Goal: Find specific page/section: Find specific page/section

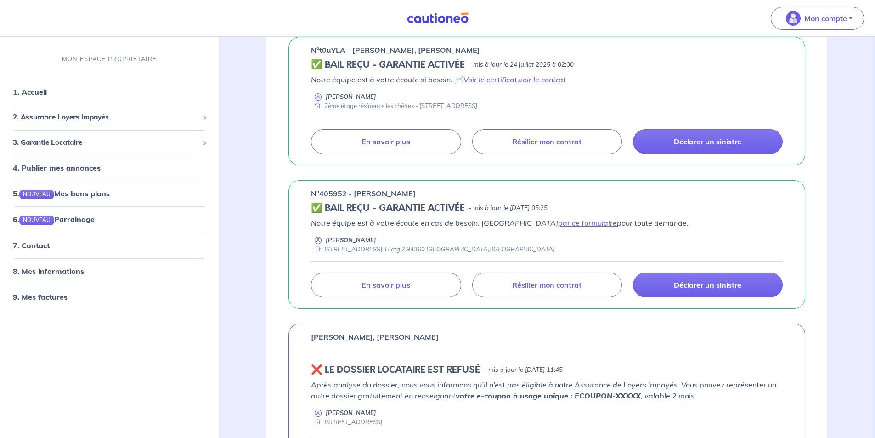
scroll to position [322, 0]
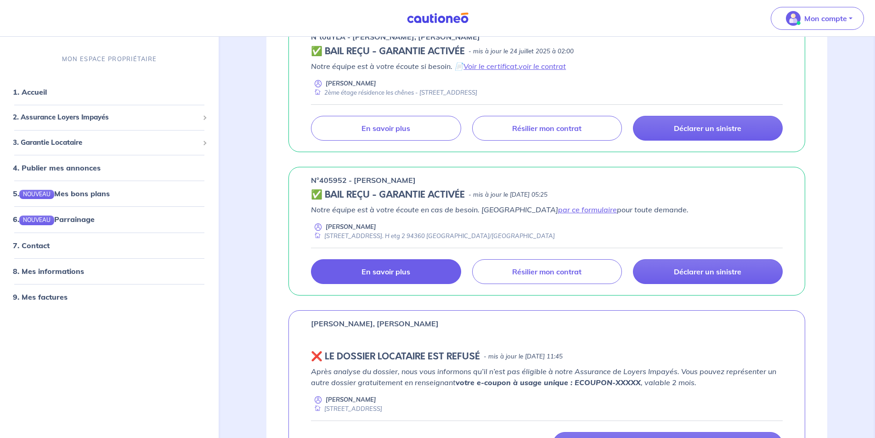
click at [386, 273] on p "En savoir plus" at bounding box center [385, 271] width 49 height 9
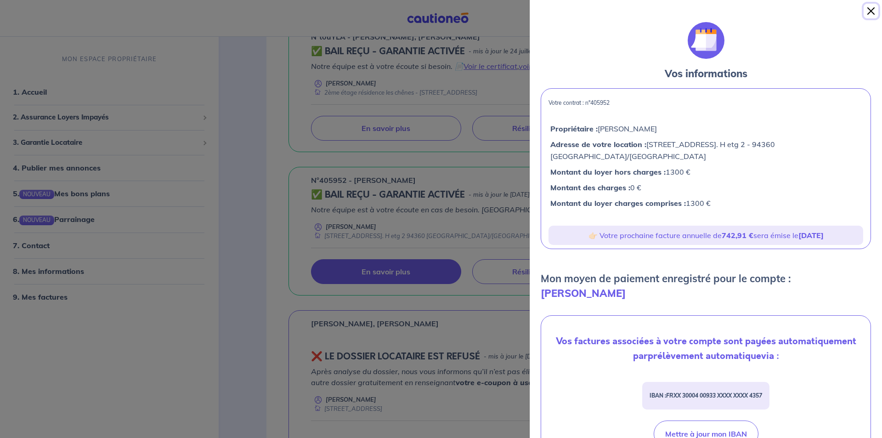
click at [870, 13] on button "Close" at bounding box center [871, 11] width 15 height 15
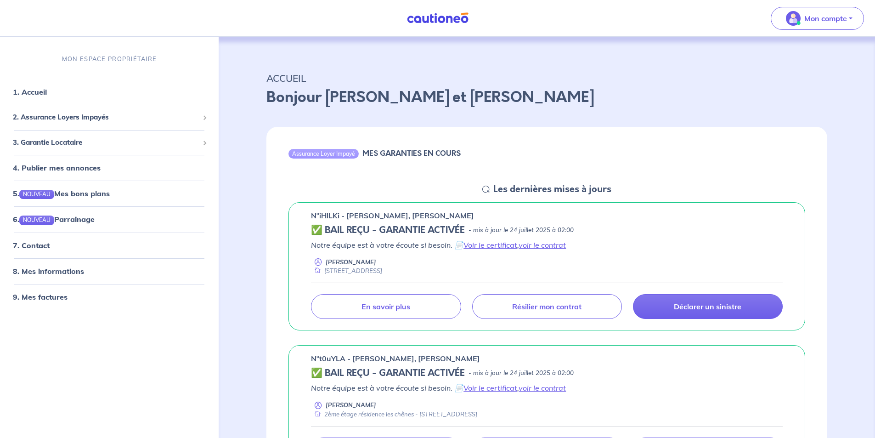
scroll to position [276, 0]
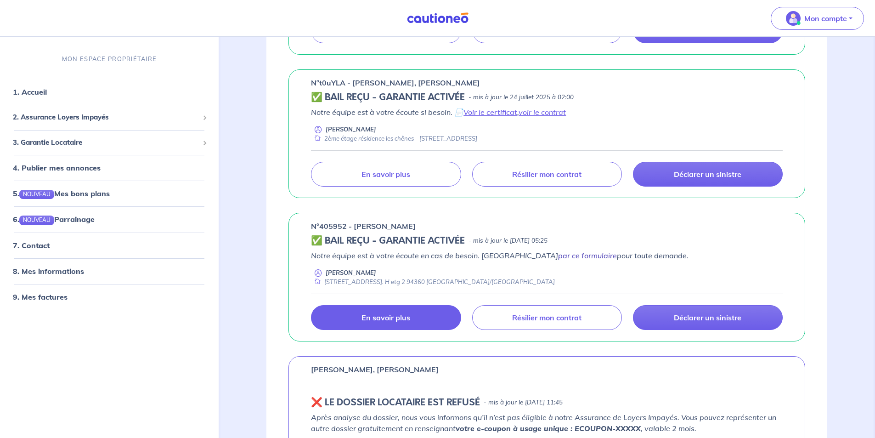
click at [558, 258] on link "par ce formulaire" at bounding box center [587, 255] width 59 height 9
click at [43, 244] on link "7. Contact" at bounding box center [31, 245] width 36 height 9
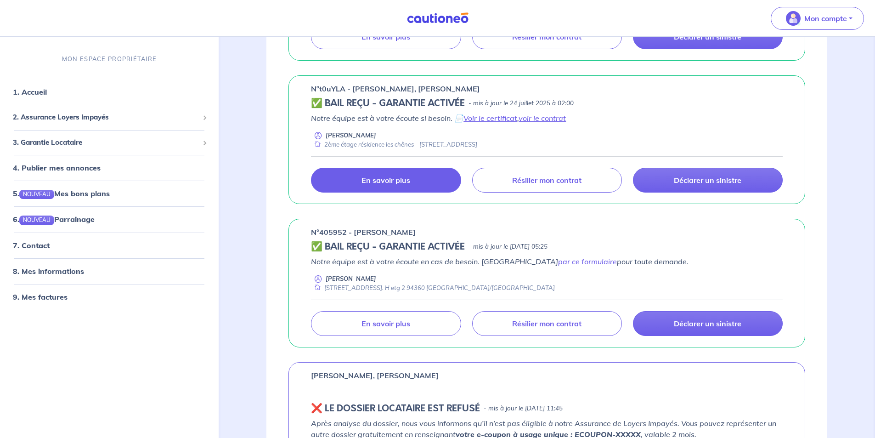
scroll to position [413, 0]
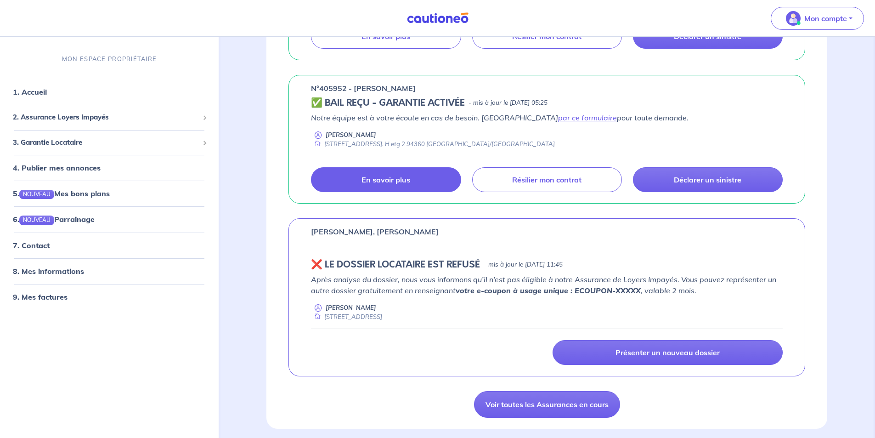
click at [383, 186] on link "En savoir plus" at bounding box center [386, 179] width 150 height 25
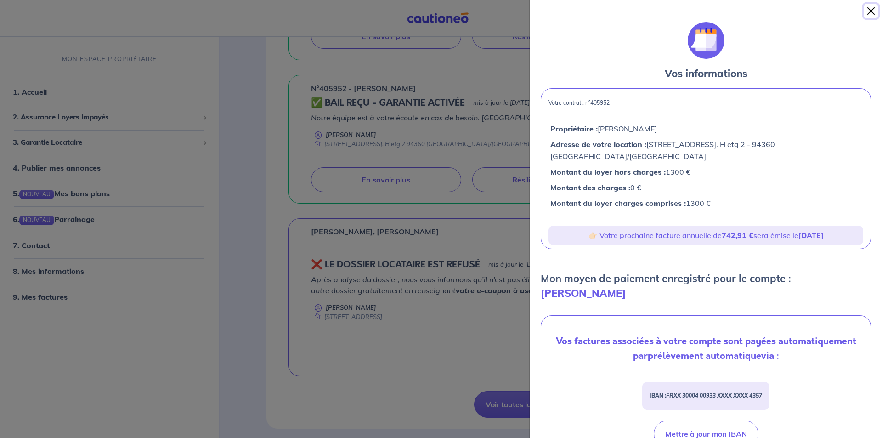
click at [873, 12] on button "Close" at bounding box center [871, 11] width 15 height 15
